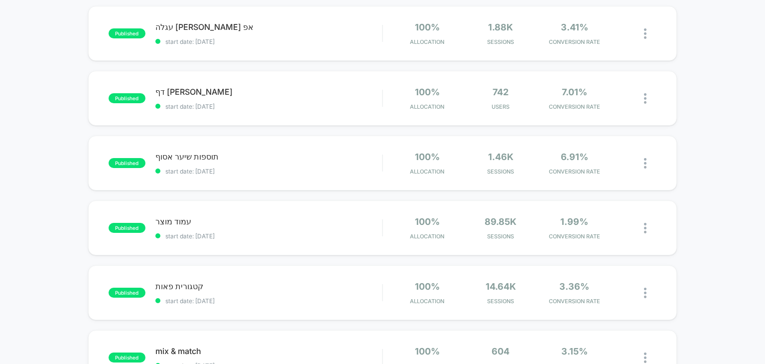
scroll to position [104, 0]
drag, startPoint x: 0, startPoint y: 0, endPoint x: 599, endPoint y: 140, distance: 615.3
click at [599, 140] on div "published תוספות שיער אסוף start date: [DATE] 100% Allocation 1.46k Sessions 6.…" at bounding box center [382, 161] width 589 height 55
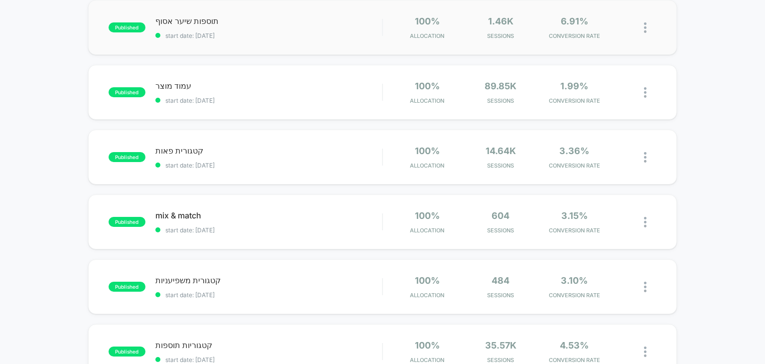
scroll to position [239, 0]
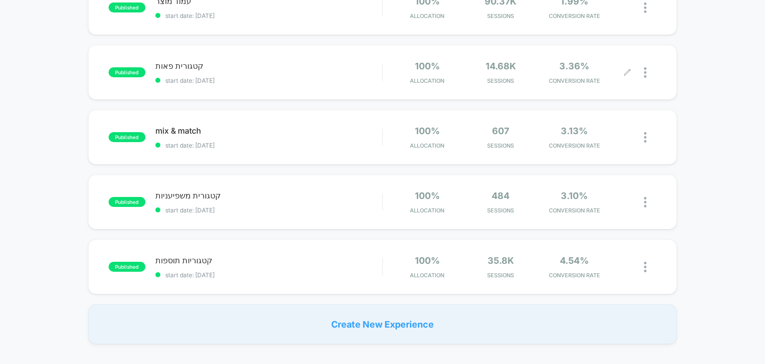
scroll to position [324, 0]
click at [628, 267] on icon at bounding box center [627, 265] width 7 height 7
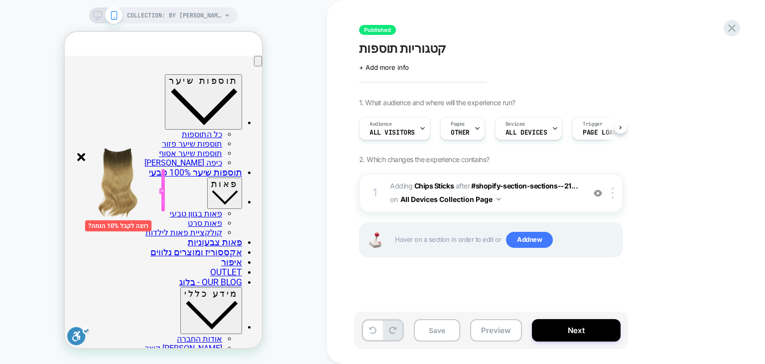
click at [80, 157] on line "סגור" at bounding box center [81, 156] width 7 height 7
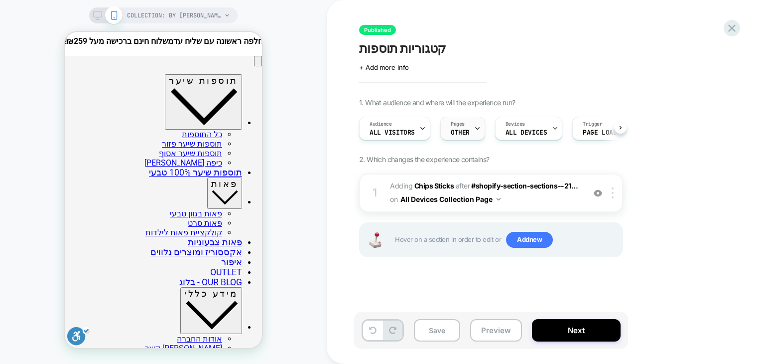
click at [464, 127] on div "Pages OTHER" at bounding box center [460, 128] width 39 height 22
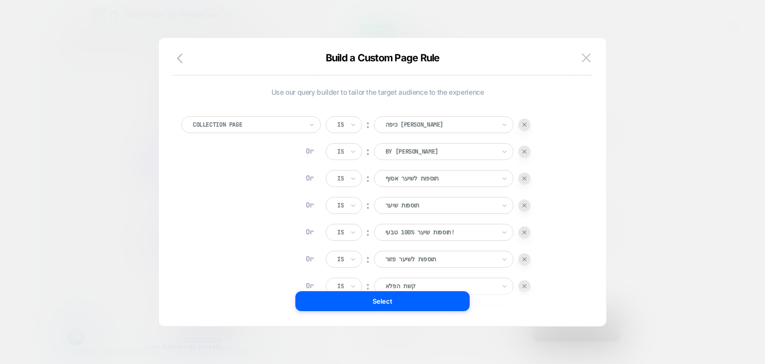
click at [525, 150] on img at bounding box center [524, 151] width 4 height 4
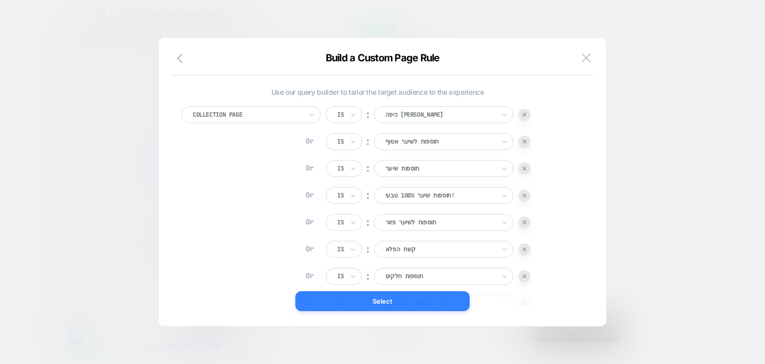
click at [375, 302] on button "Select" at bounding box center [382, 301] width 174 height 20
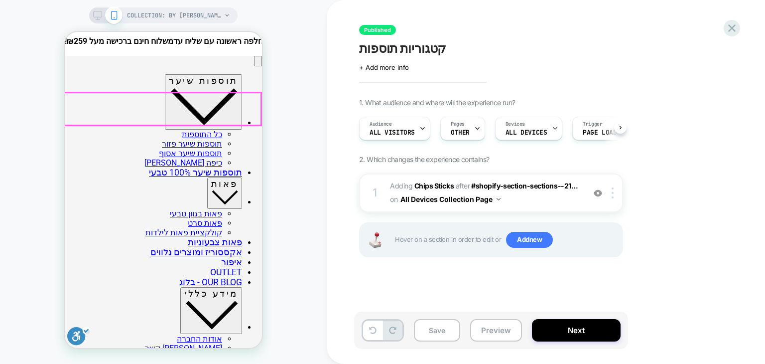
scroll to position [0, -79]
click at [728, 33] on icon at bounding box center [731, 27] width 13 height 13
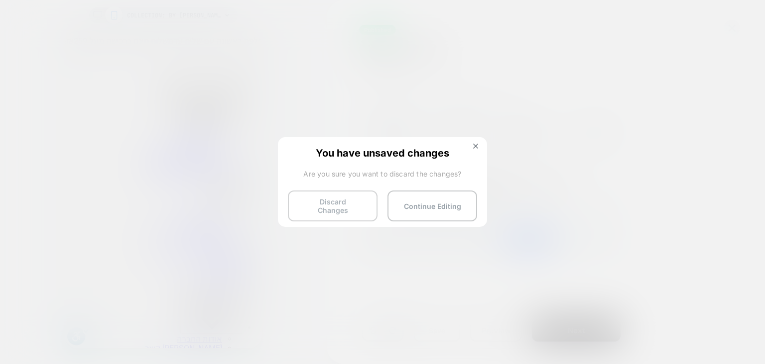
click at [350, 202] on button "Discard Changes" at bounding box center [333, 205] width 90 height 31
